Goal: Task Accomplishment & Management: Manage account settings

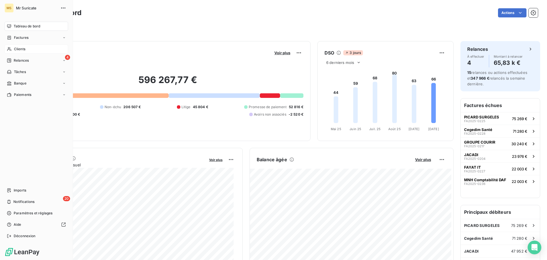
click at [12, 50] on div "Clients" at bounding box center [37, 48] width 64 height 9
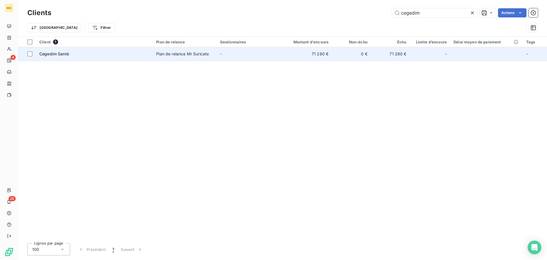
type input "cegedim"
click at [186, 54] on div "Plan de relance Mr Suricate" at bounding box center [182, 54] width 53 height 6
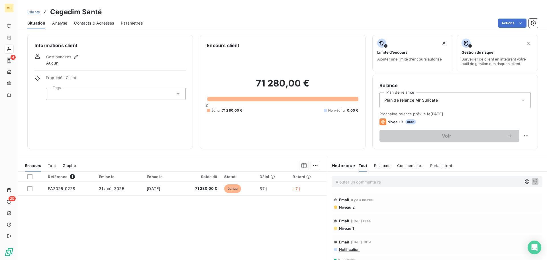
drag, startPoint x: 162, startPoint y: 190, endPoint x: 156, endPoint y: 179, distance: 12.8
click at [160, 189] on span "[DATE]" at bounding box center [153, 188] width 13 height 5
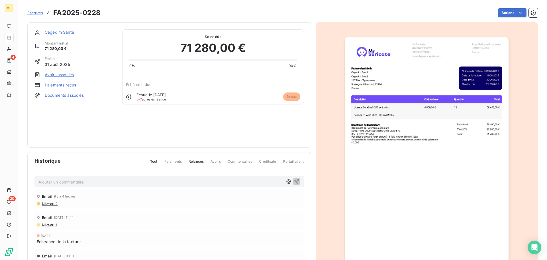
click at [58, 84] on link "Paiements reçus" at bounding box center [60, 85] width 31 height 6
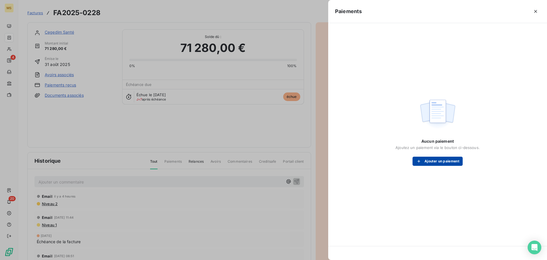
click at [425, 161] on button "Ajouter un paiement" at bounding box center [438, 161] width 50 height 9
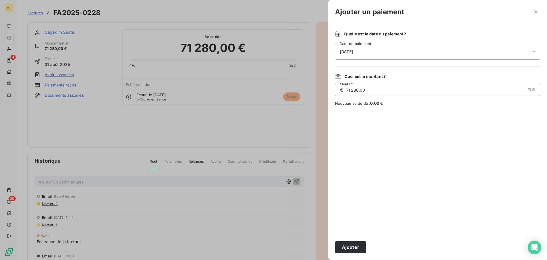
click at [371, 50] on div "[DATE]" at bounding box center [437, 52] width 205 height 16
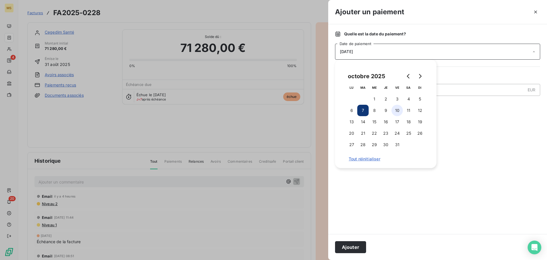
click at [399, 111] on button "10" at bounding box center [397, 110] width 11 height 11
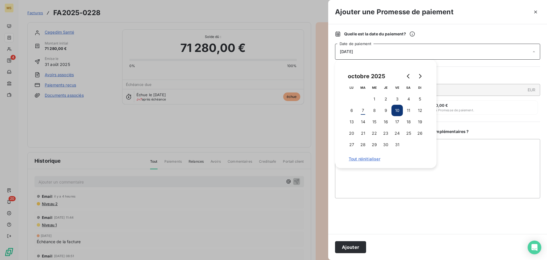
drag, startPoint x: 359, startPoint y: 243, endPoint x: 276, endPoint y: 182, distance: 102.5
click at [359, 243] on button "Ajouter" at bounding box center [350, 247] width 31 height 12
